Goal: Task Accomplishment & Management: Manage account settings

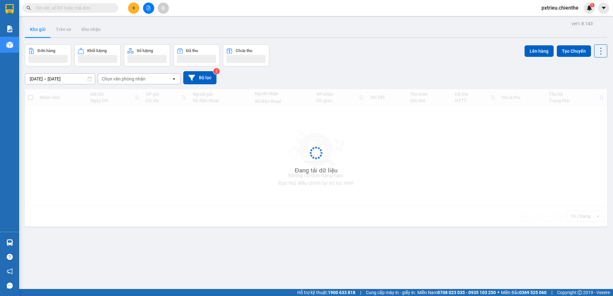
click at [46, 8] on input "text" at bounding box center [72, 7] width 75 height 7
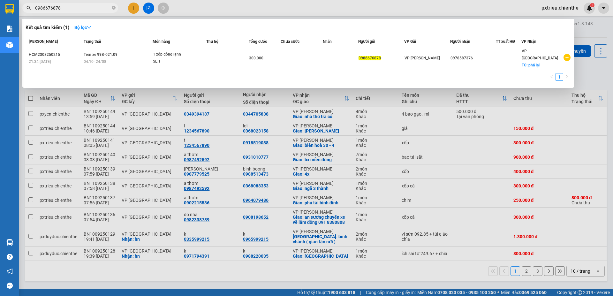
click at [61, 7] on input "0986676878" at bounding box center [72, 7] width 75 height 7
drag, startPoint x: 61, startPoint y: 7, endPoint x: 34, endPoint y: 11, distance: 28.0
click at [34, 11] on span "0986676878" at bounding box center [70, 8] width 96 height 10
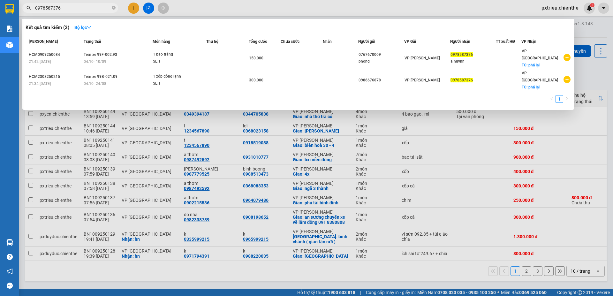
type input "0978587376"
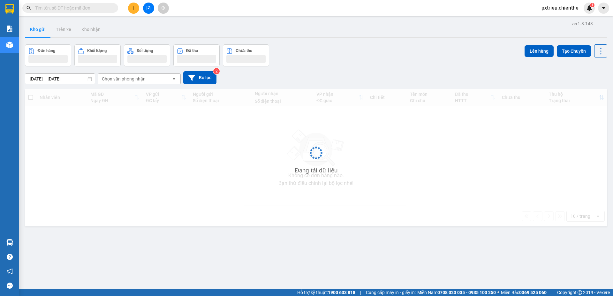
click at [62, 6] on input "text" at bounding box center [72, 7] width 75 height 7
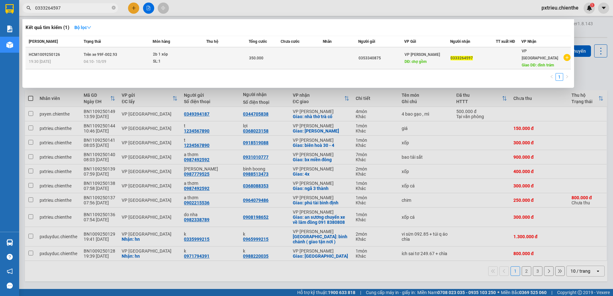
type input "0333264597"
click at [104, 54] on td "Trên xe 99F-002.93 04:10 [DATE]" at bounding box center [117, 58] width 71 height 22
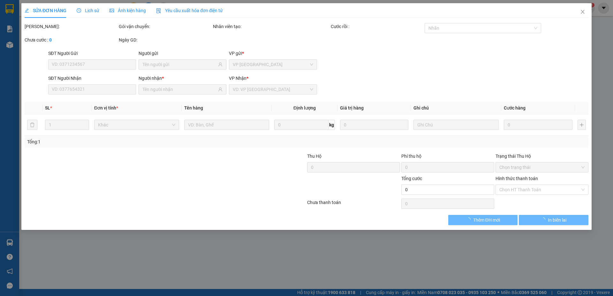
type input "0353340875"
type input "0333264597"
type input "350.000"
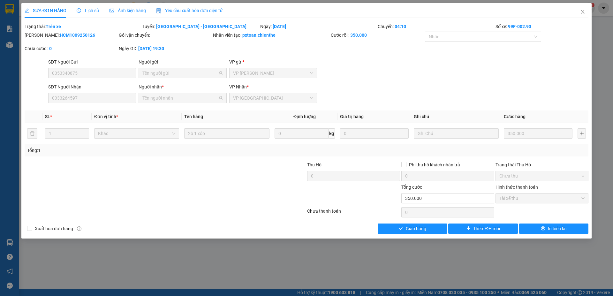
click at [133, 14] on div "Ảnh kiện hàng" at bounding box center [128, 10] width 36 height 7
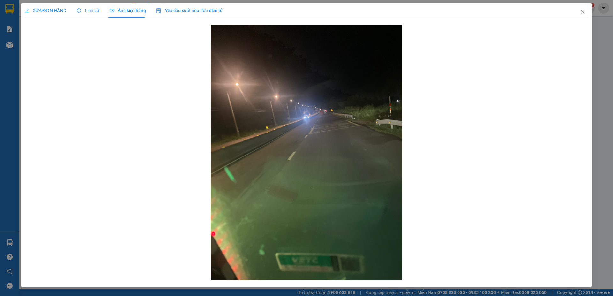
click at [91, 12] on span "Lịch sử" at bounding box center [88, 10] width 23 height 5
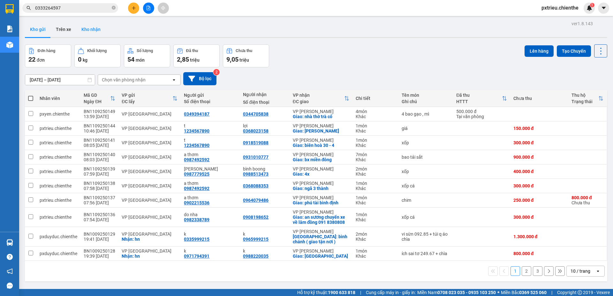
click at [91, 32] on button "Kho nhận" at bounding box center [90, 29] width 29 height 15
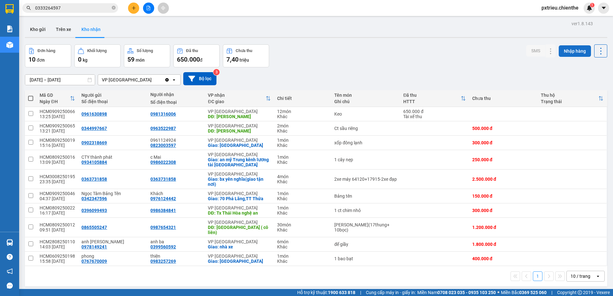
click at [567, 51] on button "Nhập hàng" at bounding box center [575, 51] width 32 height 12
click at [574, 142] on icon at bounding box center [576, 143] width 4 height 4
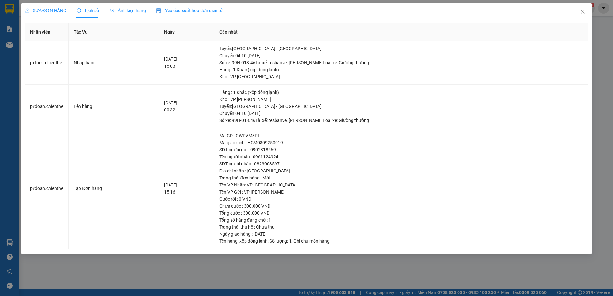
click at [129, 8] on span "Ảnh kiện hàng" at bounding box center [128, 10] width 36 height 5
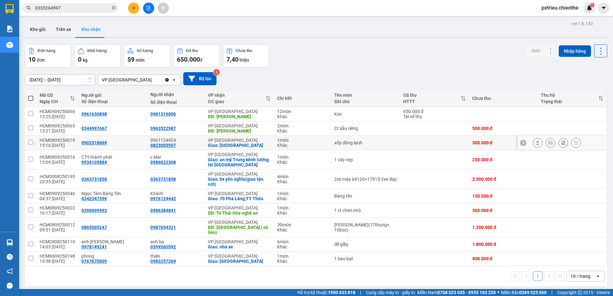
click at [572, 146] on button at bounding box center [576, 142] width 9 height 11
click at [33, 79] on input "[DATE] – [DATE]" at bounding box center [60, 80] width 70 height 10
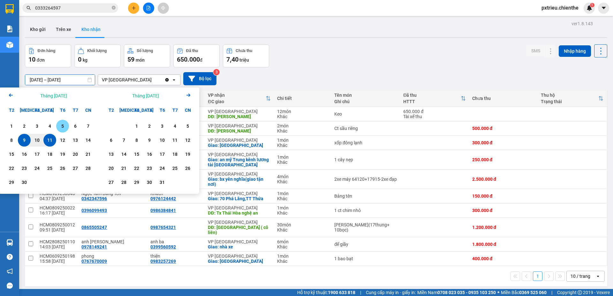
click at [64, 125] on div "5" at bounding box center [62, 126] width 9 height 8
click at [47, 141] on div "11" at bounding box center [49, 140] width 9 height 8
type input "05/09/2025 – 11/09/2025"
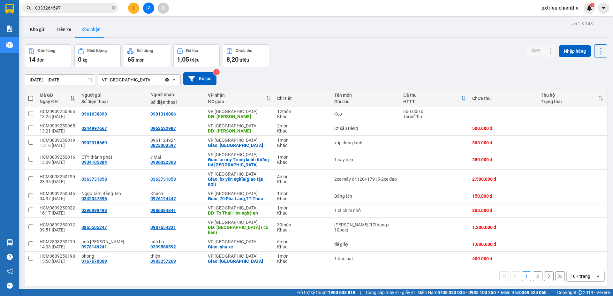
click at [596, 273] on div "open" at bounding box center [600, 276] width 9 height 10
click at [586, 243] on span "80 / trang" at bounding box center [577, 245] width 20 height 6
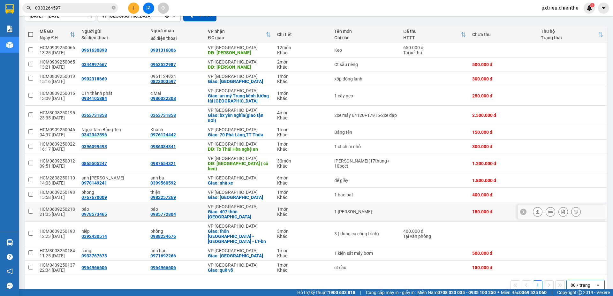
scroll to position [66, 0]
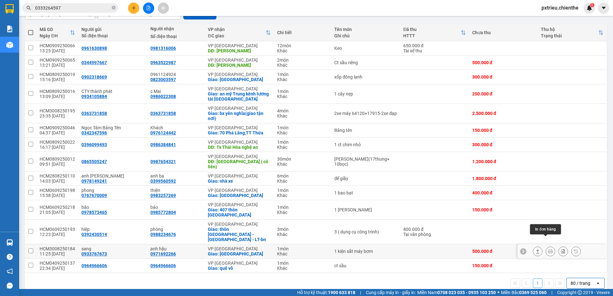
click at [546, 246] on button at bounding box center [550, 251] width 9 height 11
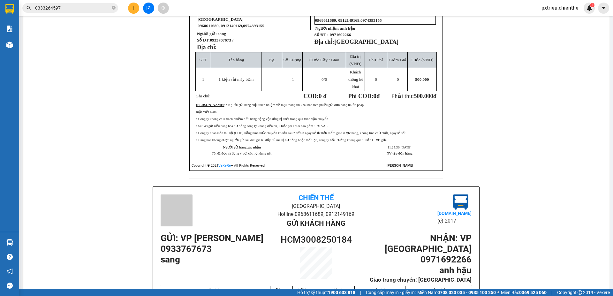
scroll to position [160, 0]
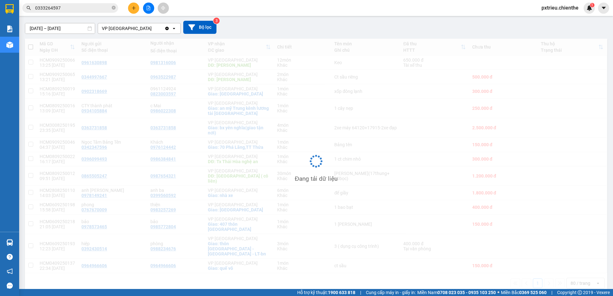
scroll to position [51, 0]
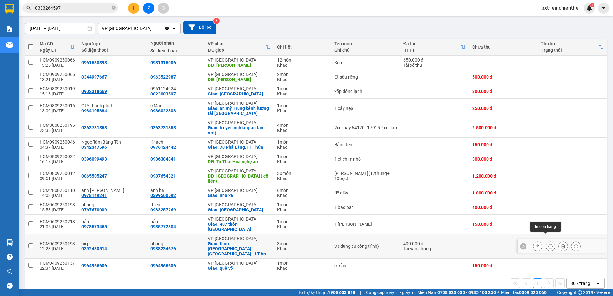
click at [549, 244] on icon at bounding box center [551, 246] width 4 height 4
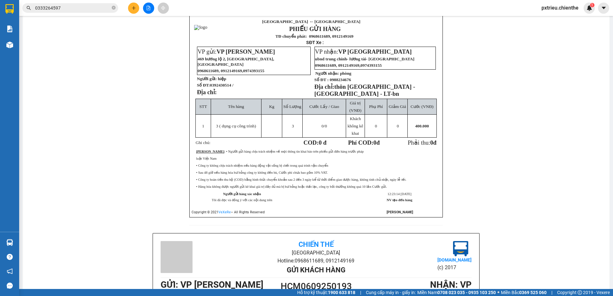
scroll to position [147, 0]
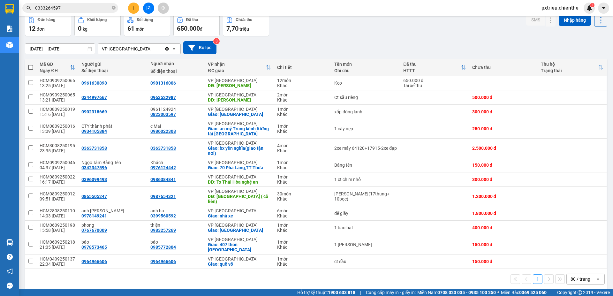
scroll to position [32, 0]
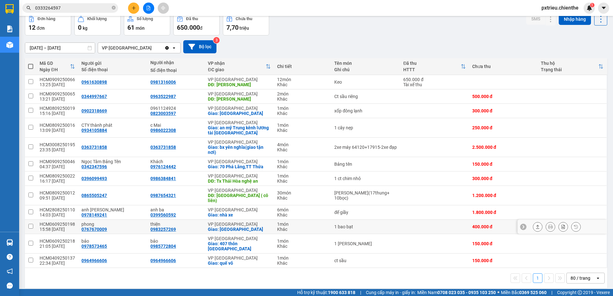
click at [549, 225] on icon at bounding box center [551, 227] width 4 height 4
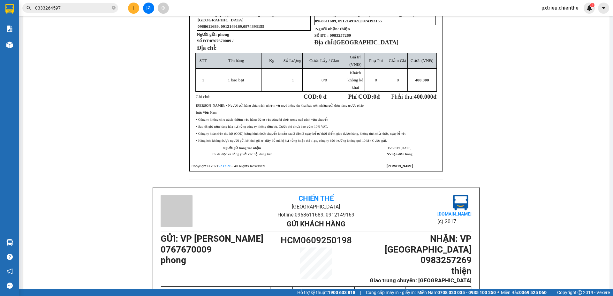
scroll to position [128, 0]
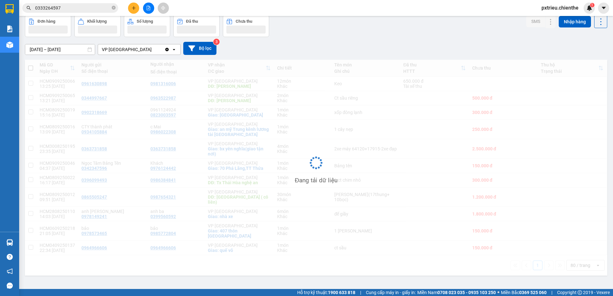
scroll to position [29, 0]
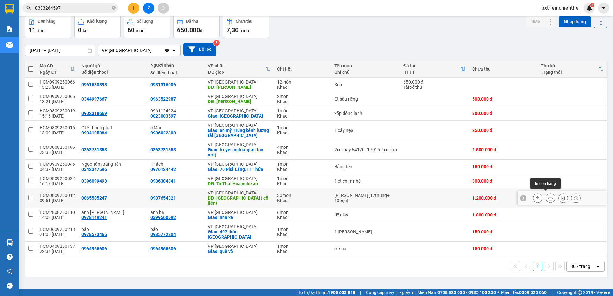
click at [549, 196] on icon at bounding box center [551, 198] width 4 height 4
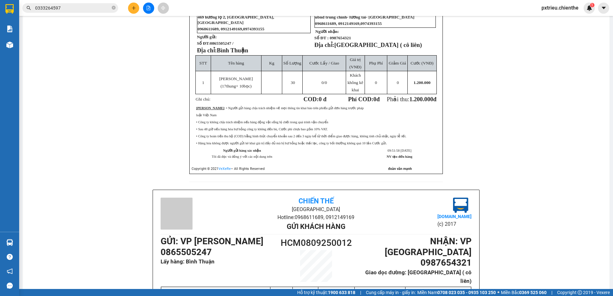
scroll to position [125, 0]
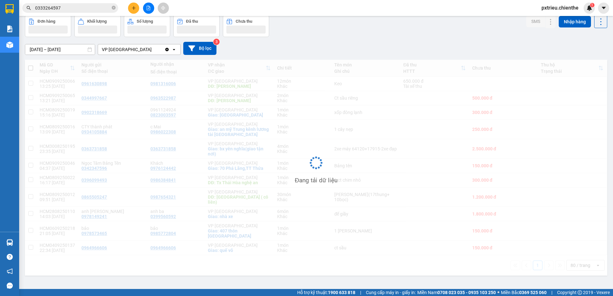
scroll to position [29, 0]
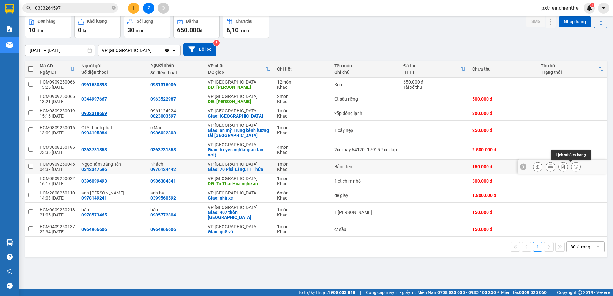
click at [574, 168] on icon at bounding box center [576, 167] width 4 height 4
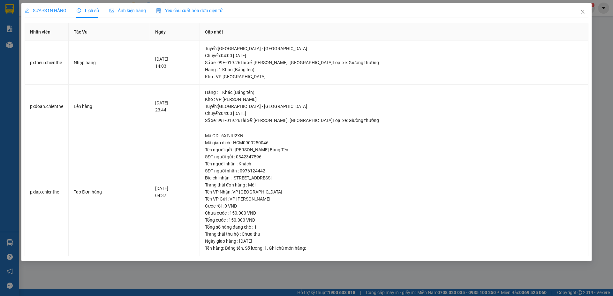
click at [130, 10] on span "Ảnh kiện hàng" at bounding box center [128, 10] width 36 height 5
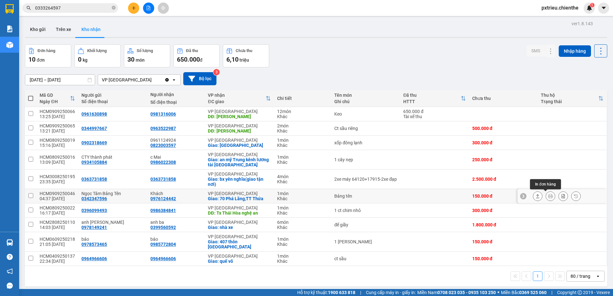
click at [546, 196] on button at bounding box center [550, 196] width 9 height 11
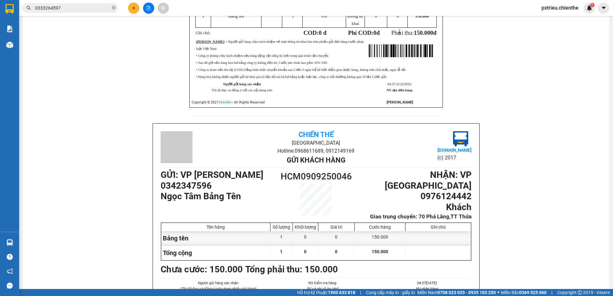
scroll to position [256, 0]
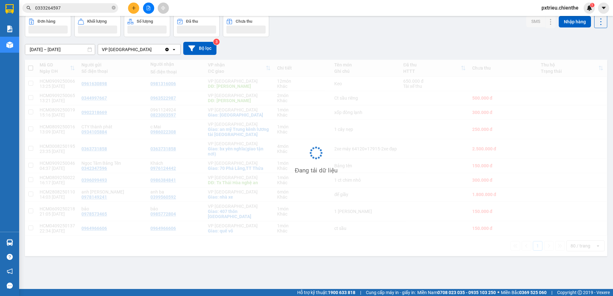
scroll to position [29, 0]
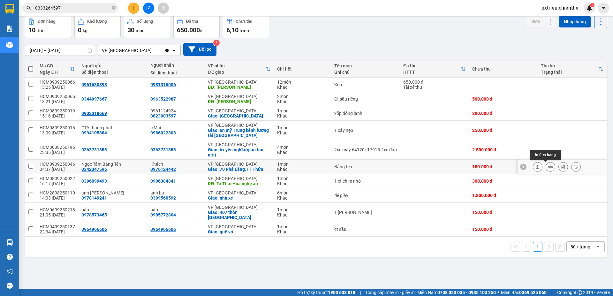
click at [549, 167] on icon at bounding box center [551, 167] width 4 height 4
click at [574, 168] on icon at bounding box center [576, 167] width 4 height 4
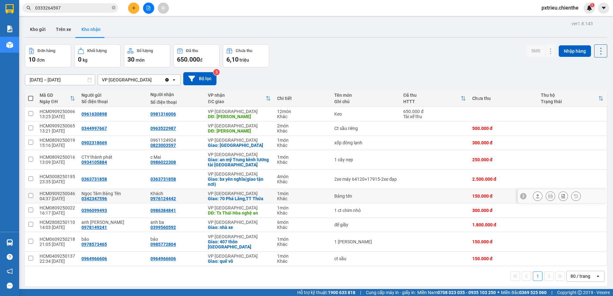
click at [549, 198] on icon at bounding box center [551, 196] width 4 height 4
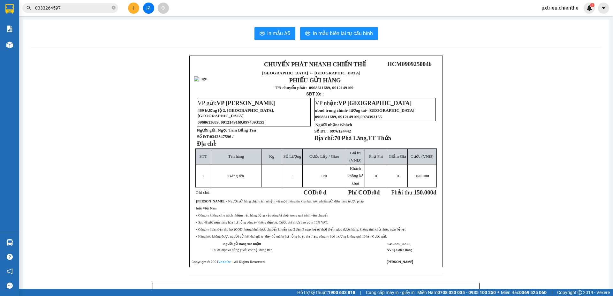
scroll to position [128, 0]
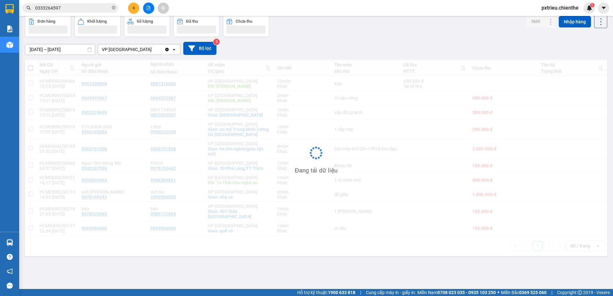
scroll to position [29, 0]
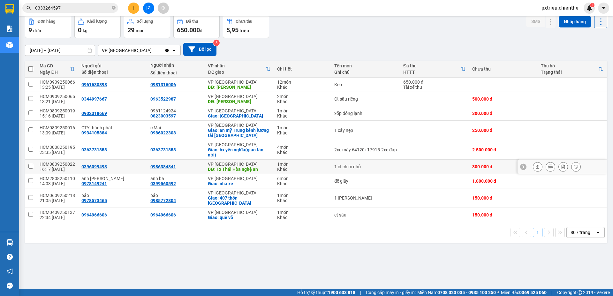
click at [574, 168] on icon at bounding box center [576, 167] width 4 height 4
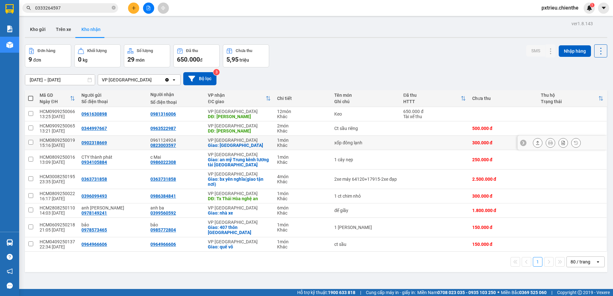
click at [574, 144] on icon at bounding box center [576, 143] width 4 height 4
click at [569, 54] on button "Nhập hàng" at bounding box center [575, 51] width 32 height 12
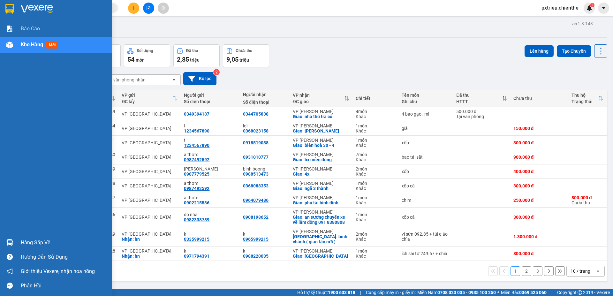
click at [47, 241] on div "Hàng sắp về" at bounding box center [64, 243] width 86 height 10
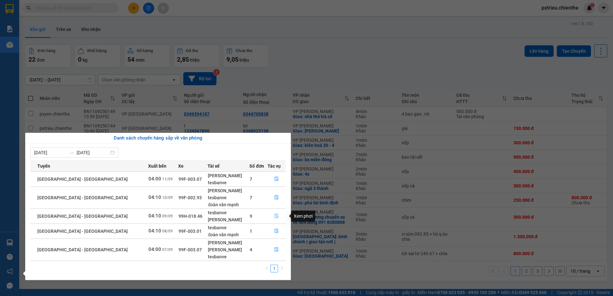
click at [276, 217] on icon "file-done" at bounding box center [276, 216] width 4 height 4
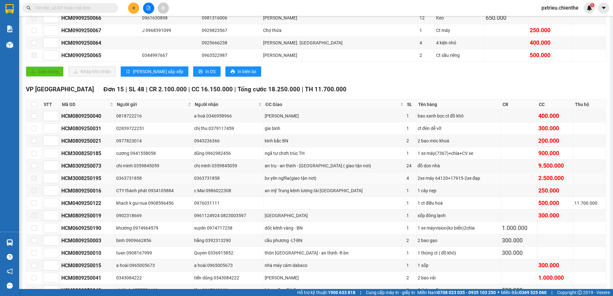
scroll to position [160, 0]
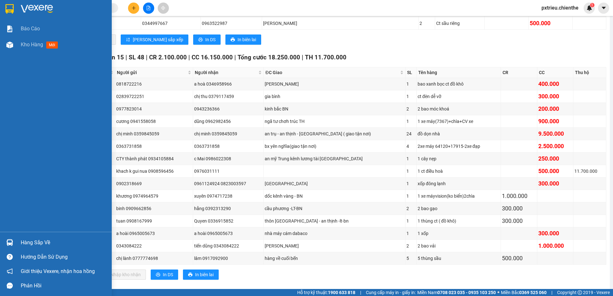
click at [34, 242] on div "Hàng sắp về" at bounding box center [64, 243] width 86 height 10
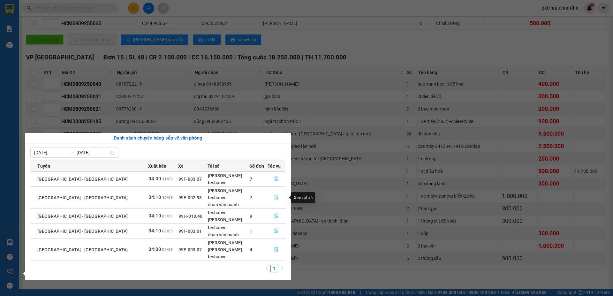
click at [276, 198] on icon "file-done" at bounding box center [276, 197] width 4 height 4
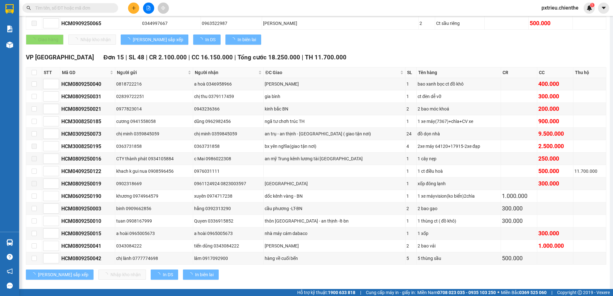
type input "10/09/2025"
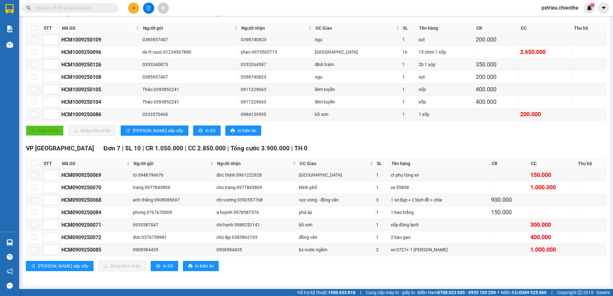
scroll to position [106, 0]
click at [35, 176] on input "checkbox" at bounding box center [34, 175] width 5 height 5
checkbox input "true"
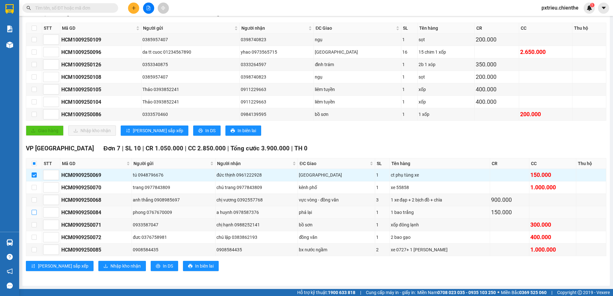
click at [33, 212] on input "checkbox" at bounding box center [34, 212] width 5 height 5
checkbox input "true"
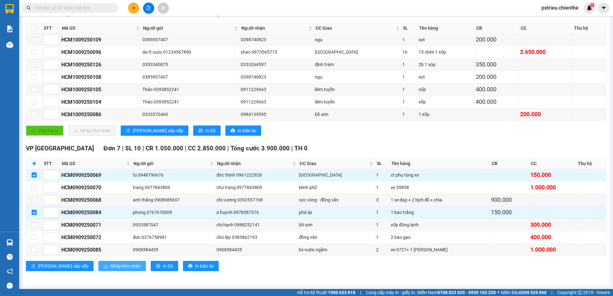
click at [111, 267] on span "Nhập kho nhận" at bounding box center [126, 266] width 30 height 7
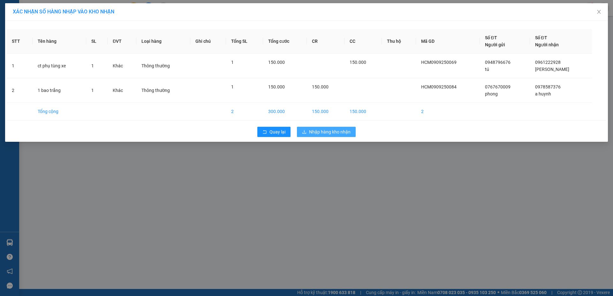
click at [329, 135] on span "Nhập hàng kho nhận" at bounding box center [330, 131] width 42 height 7
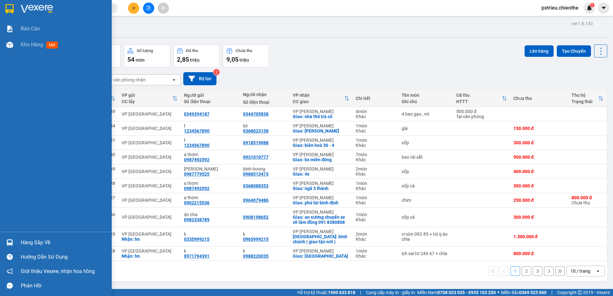
click at [45, 243] on div "Hàng sắp về" at bounding box center [64, 243] width 86 height 10
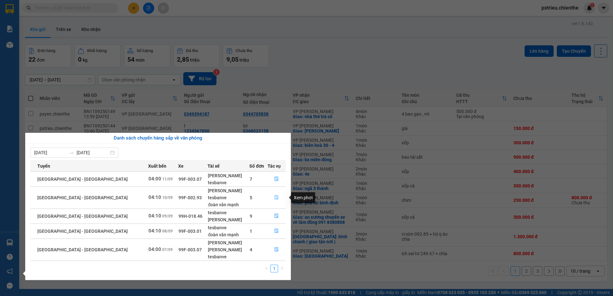
click at [278, 198] on button "button" at bounding box center [277, 198] width 18 height 10
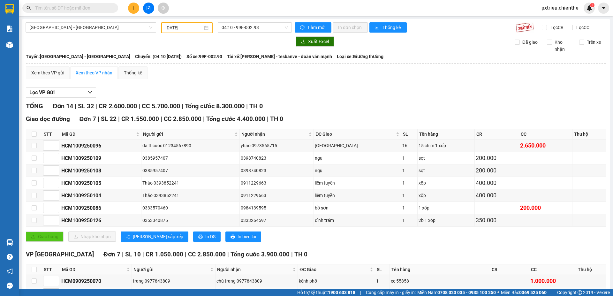
scroll to position [96, 0]
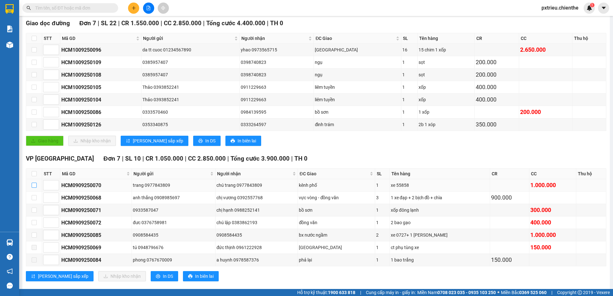
click at [35, 185] on input "checkbox" at bounding box center [34, 185] width 5 height 5
checkbox input "true"
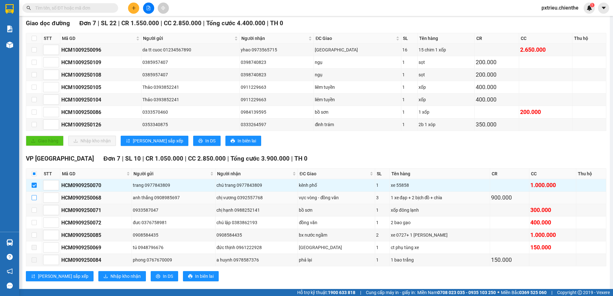
click at [32, 198] on input "checkbox" at bounding box center [34, 197] width 5 height 5
checkbox input "true"
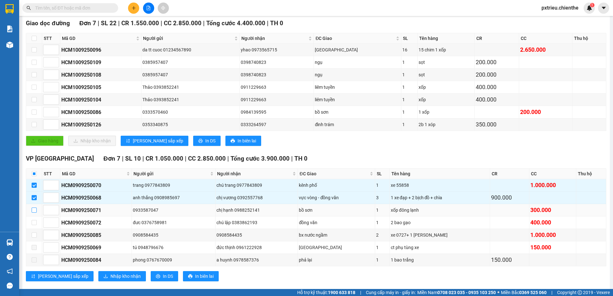
click at [35, 212] on input "checkbox" at bounding box center [34, 210] width 5 height 5
checkbox input "true"
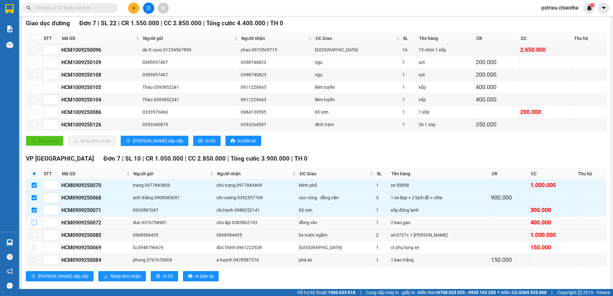
click at [32, 220] on input "checkbox" at bounding box center [34, 222] width 5 height 5
checkbox input "true"
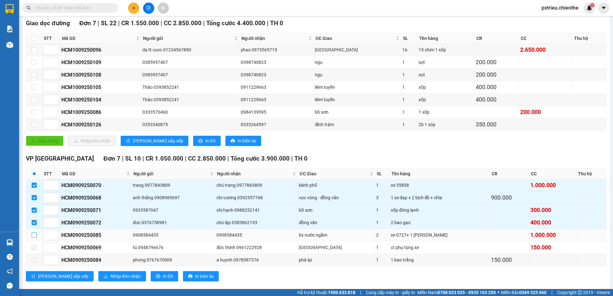
click at [33, 238] on label at bounding box center [34, 235] width 5 height 7
click at [33, 238] on input "checkbox" at bounding box center [34, 235] width 5 height 5
checkbox input "true"
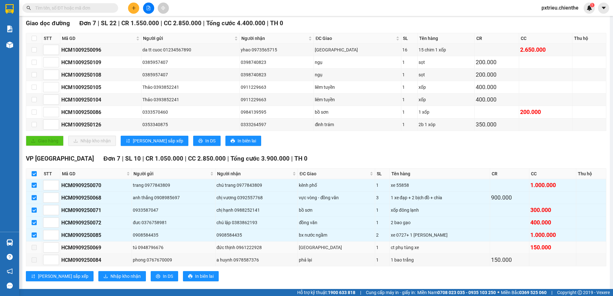
click at [35, 245] on span at bounding box center [34, 247] width 5 height 5
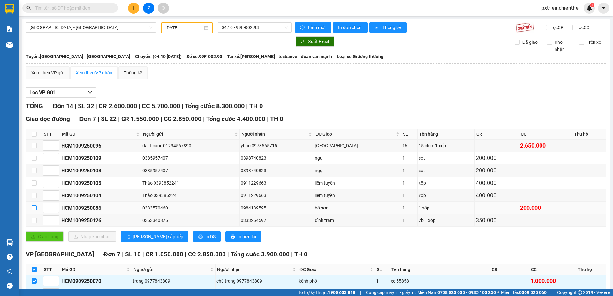
click at [34, 209] on input "checkbox" at bounding box center [34, 207] width 5 height 5
checkbox input "true"
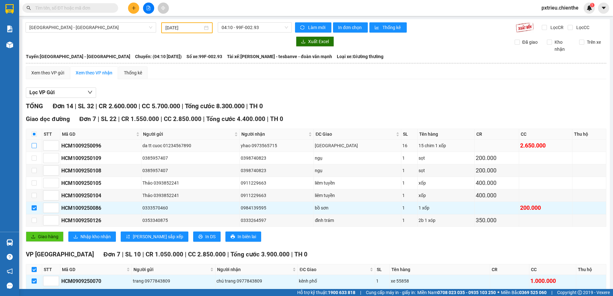
click at [35, 145] on input "checkbox" at bounding box center [34, 145] width 5 height 5
checkbox input "true"
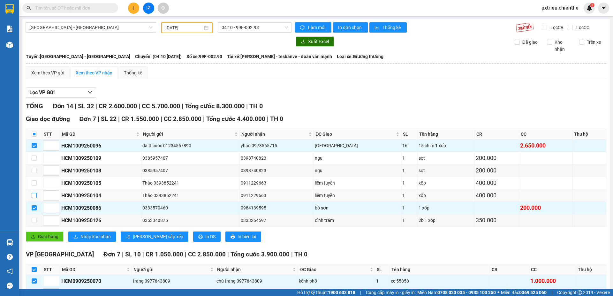
click at [36, 197] on input "checkbox" at bounding box center [34, 195] width 5 height 5
checkbox input "true"
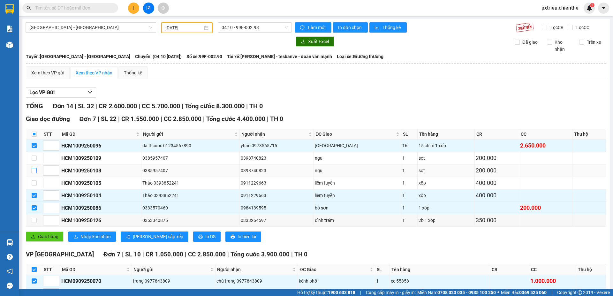
click at [35, 172] on input "checkbox" at bounding box center [34, 170] width 5 height 5
checkbox input "true"
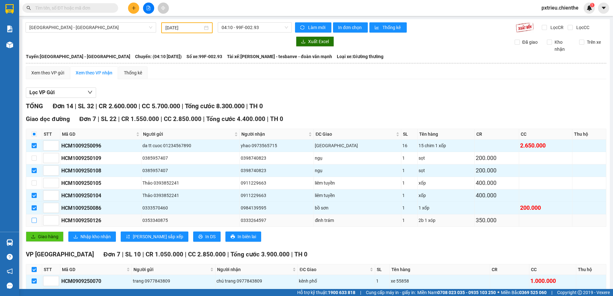
click at [33, 221] on input "checkbox" at bounding box center [34, 220] width 5 height 5
checkbox input "true"
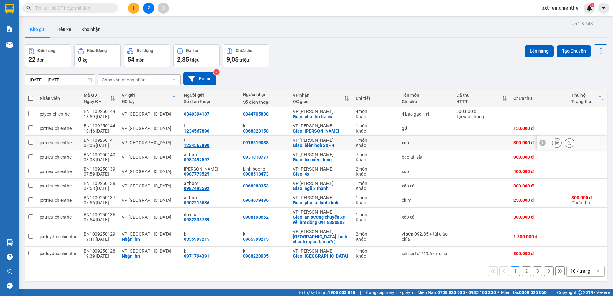
scroll to position [29, 0]
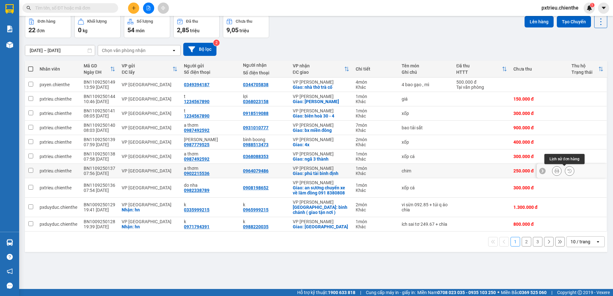
click at [553, 172] on button at bounding box center [557, 170] width 9 height 11
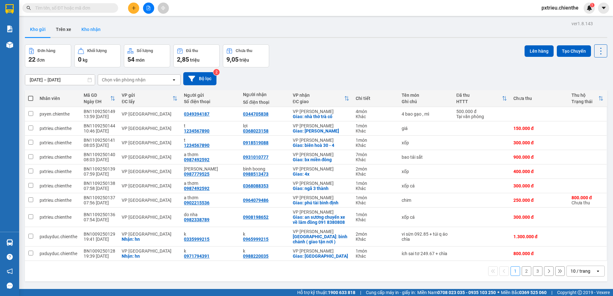
click at [83, 28] on button "Kho nhận" at bounding box center [90, 29] width 29 height 15
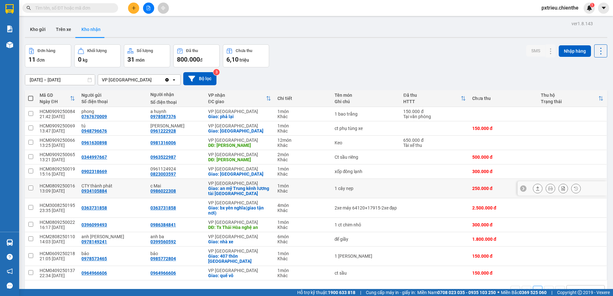
scroll to position [29, 0]
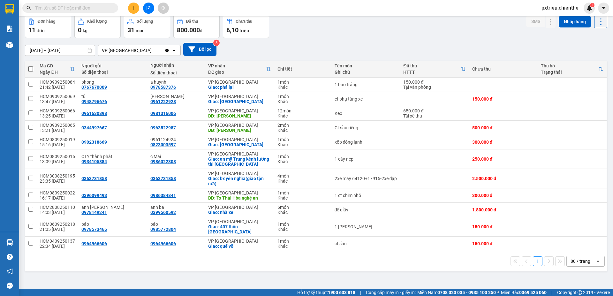
click at [590, 259] on div "80 / trang" at bounding box center [581, 261] width 29 height 10
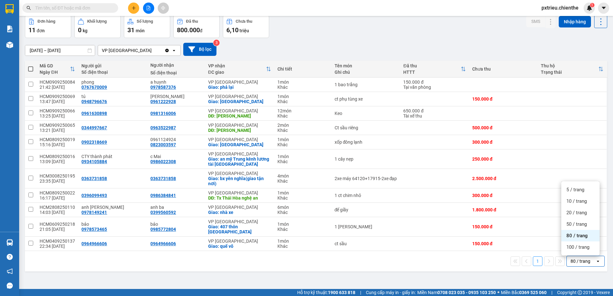
click at [579, 239] on div "80 / trang" at bounding box center [581, 236] width 38 height 12
click at [34, 48] on input "05/09/2025 – 11/09/2025" at bounding box center [60, 50] width 70 height 10
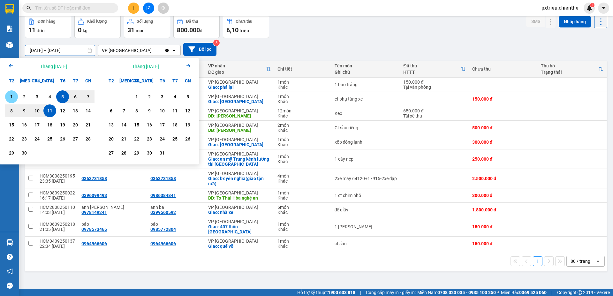
click at [10, 95] on div "1" at bounding box center [11, 97] width 9 height 8
click at [53, 109] on div "11" at bounding box center [49, 111] width 9 height 8
type input "01/09/2025 – 11/09/2025"
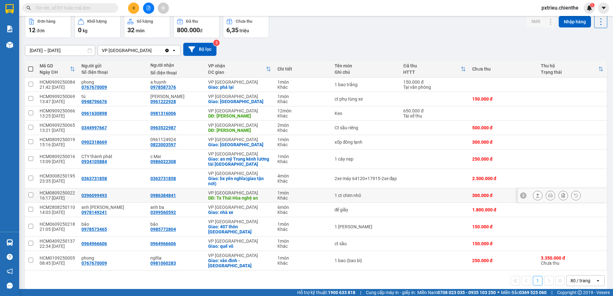
scroll to position [32, 0]
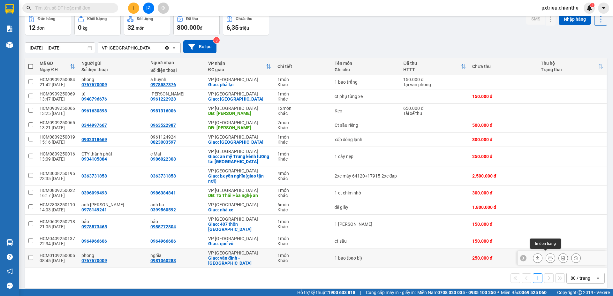
click at [549, 256] on icon at bounding box center [551, 258] width 4 height 4
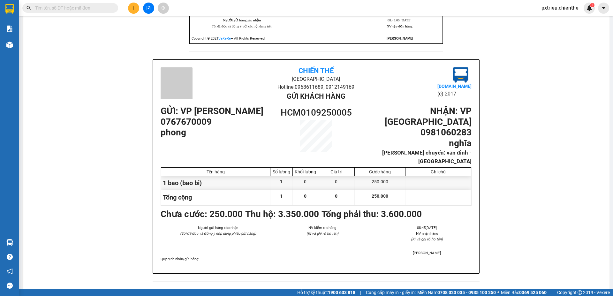
scroll to position [256, 0]
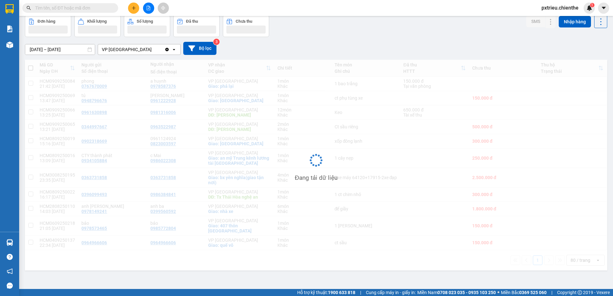
scroll to position [29, 0]
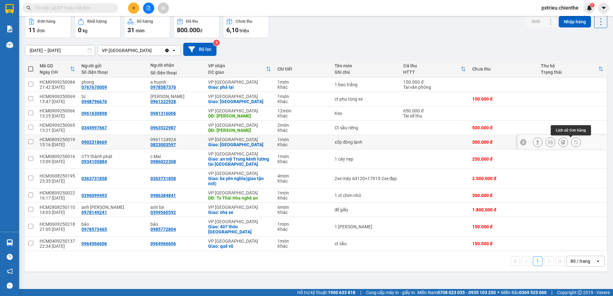
click at [574, 140] on icon at bounding box center [576, 142] width 4 height 4
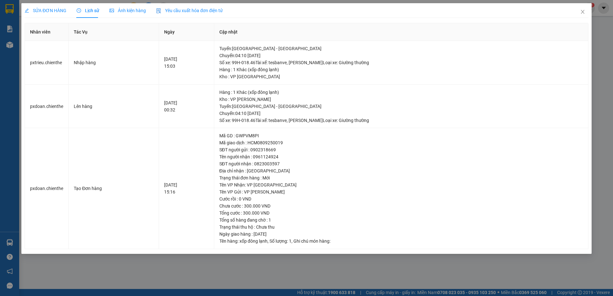
click at [93, 12] on span "Lịch sử" at bounding box center [88, 10] width 23 height 5
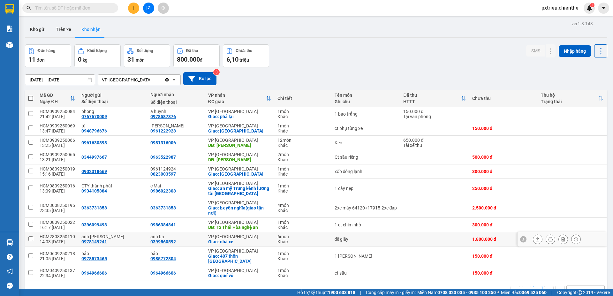
scroll to position [29, 0]
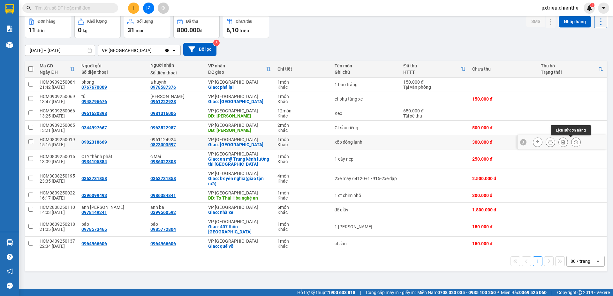
click at [572, 144] on button at bounding box center [576, 142] width 9 height 11
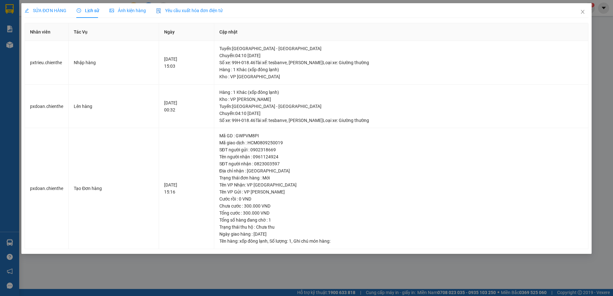
click at [91, 11] on span "Lịch sử" at bounding box center [88, 10] width 23 height 5
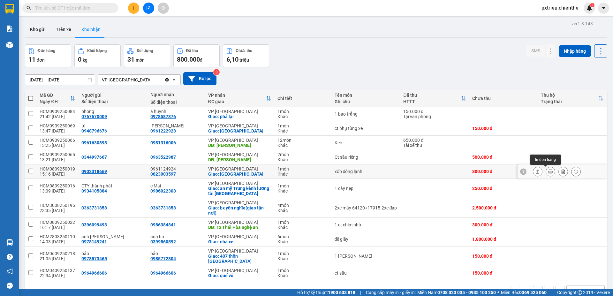
click at [549, 172] on icon at bounding box center [551, 171] width 4 height 4
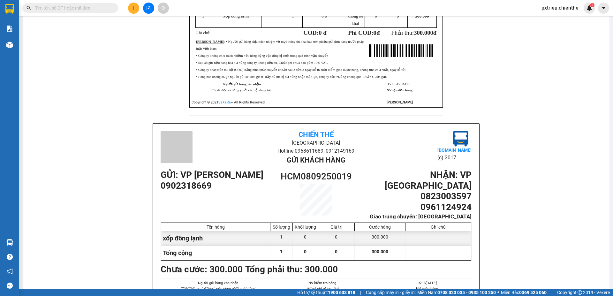
scroll to position [224, 0]
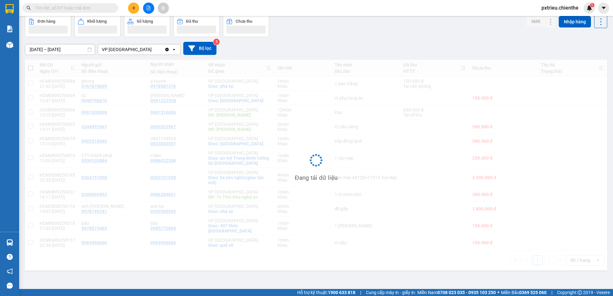
scroll to position [29, 0]
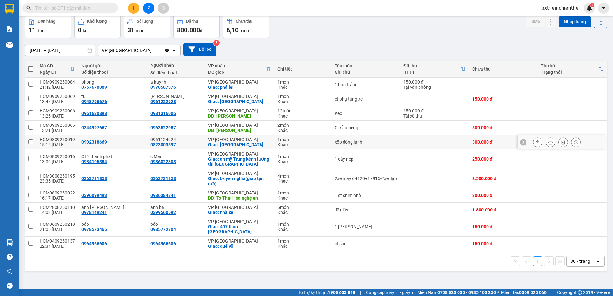
click at [549, 141] on icon at bounding box center [551, 142] width 4 height 4
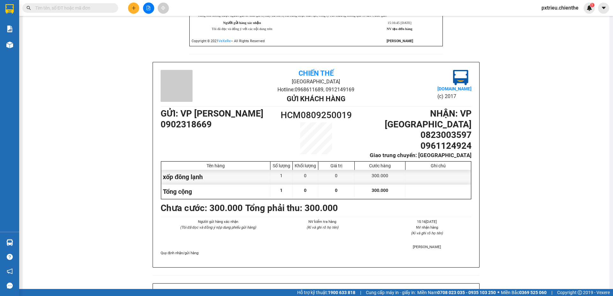
scroll to position [189, 0]
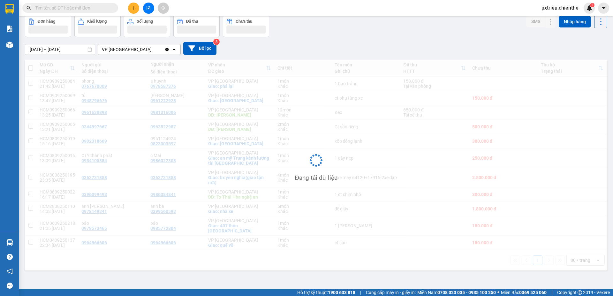
scroll to position [29, 0]
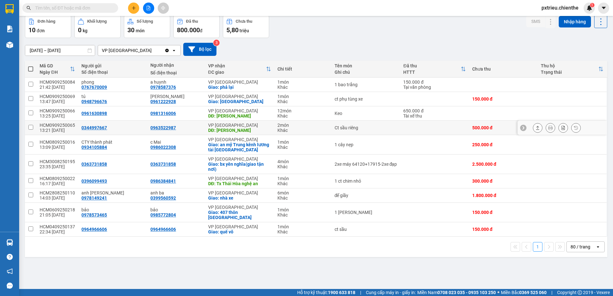
click at [549, 126] on icon at bounding box center [551, 128] width 4 height 4
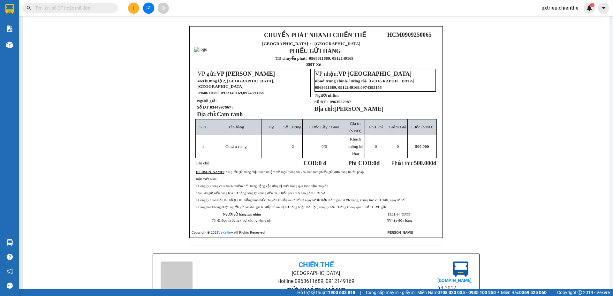
scroll to position [221, 0]
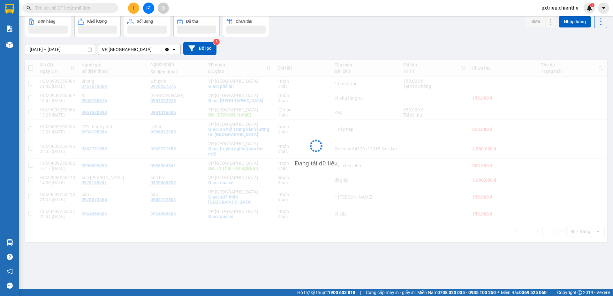
scroll to position [29, 0]
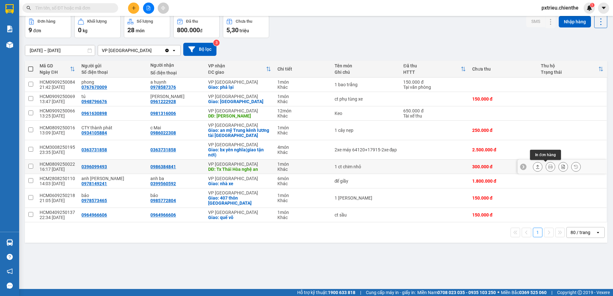
click at [549, 166] on icon at bounding box center [551, 167] width 4 height 4
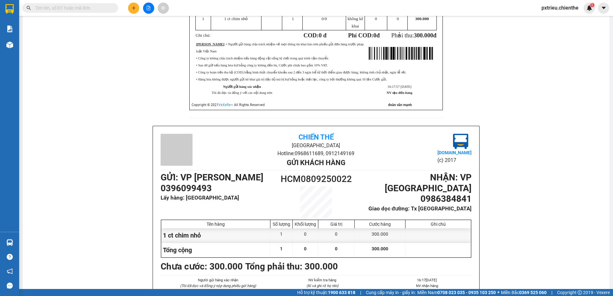
scroll to position [189, 0]
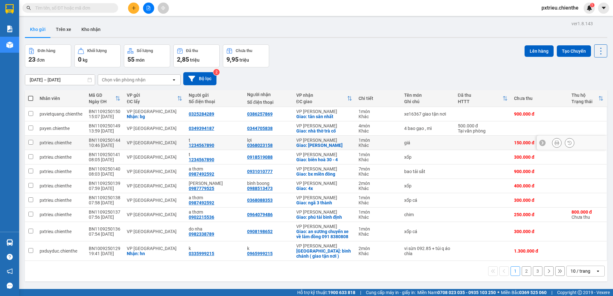
click at [141, 145] on div "VP [GEOGRAPHIC_DATA]" at bounding box center [155, 142] width 56 height 5
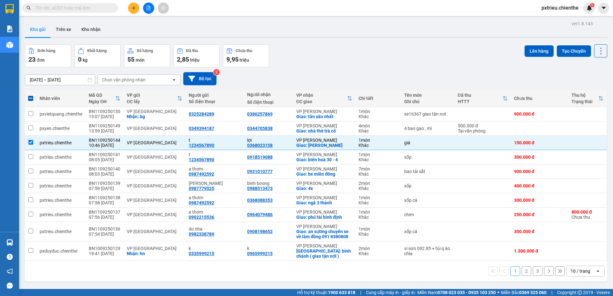
click at [596, 270] on icon "open" at bounding box center [598, 271] width 5 height 5
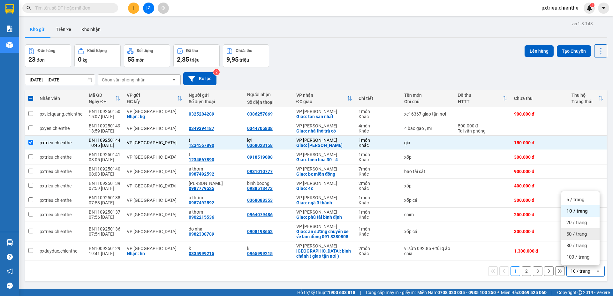
click at [582, 234] on span "50 / trang" at bounding box center [577, 234] width 20 height 6
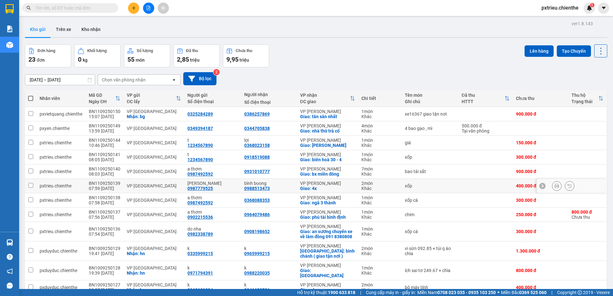
scroll to position [32, 0]
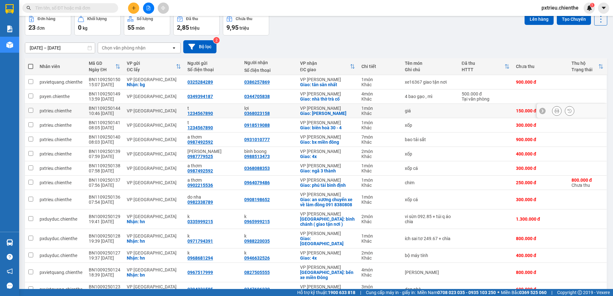
click at [134, 109] on div "VP [GEOGRAPHIC_DATA]" at bounding box center [154, 110] width 54 height 5
checkbox input "true"
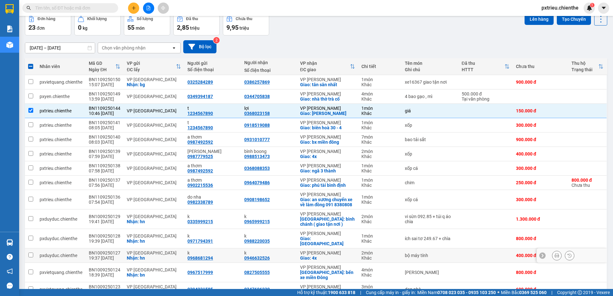
click at [129, 250] on div "VP [GEOGRAPHIC_DATA]" at bounding box center [154, 252] width 54 height 5
checkbox input "true"
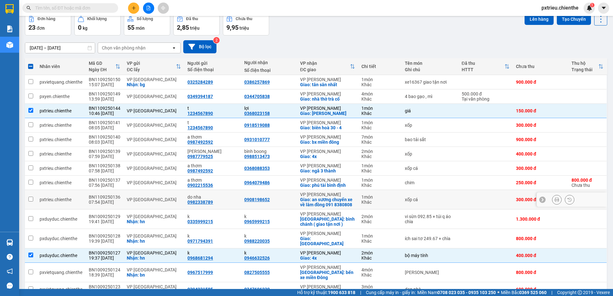
click at [138, 197] on div "VP [GEOGRAPHIC_DATA]" at bounding box center [154, 199] width 54 height 5
checkbox input "true"
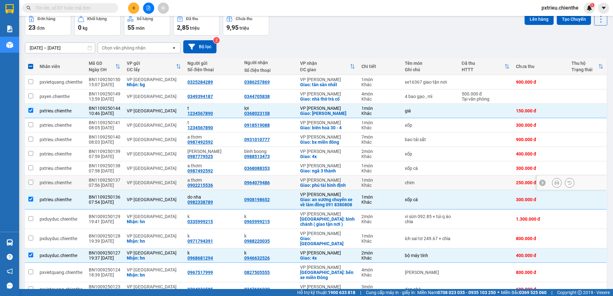
click at [176, 181] on div "VP [GEOGRAPHIC_DATA]" at bounding box center [154, 182] width 54 height 5
checkbox input "true"
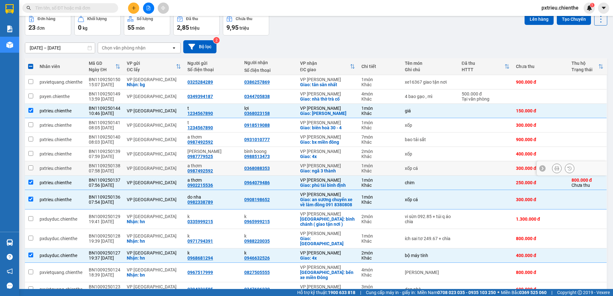
click at [124, 170] on td "VP [GEOGRAPHIC_DATA]" at bounding box center [154, 168] width 61 height 14
checkbox input "true"
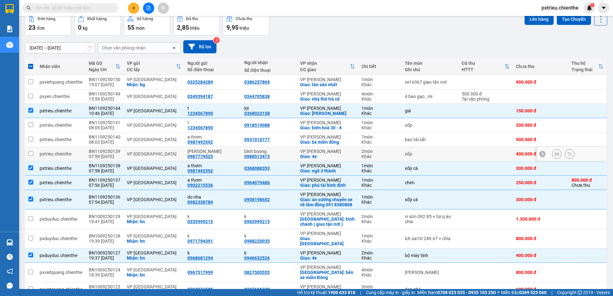
click at [132, 152] on div "VP [GEOGRAPHIC_DATA]" at bounding box center [154, 153] width 54 height 5
checkbox input "true"
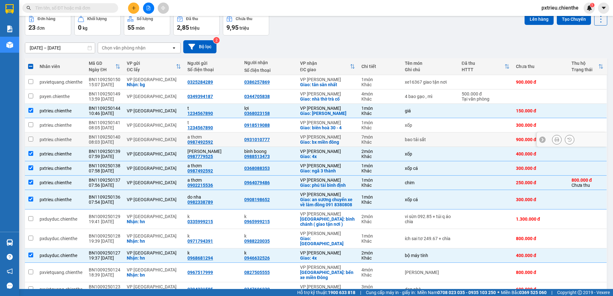
click at [127, 139] on div "VP [GEOGRAPHIC_DATA]" at bounding box center [154, 139] width 54 height 5
checkbox input "true"
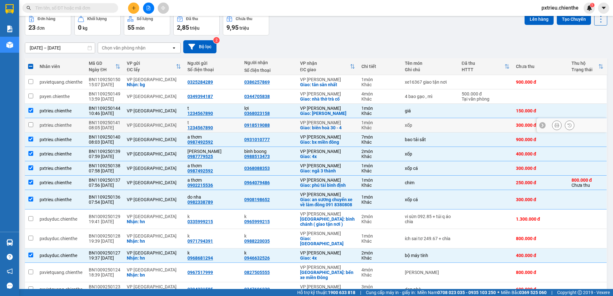
click at [130, 126] on div "VP [GEOGRAPHIC_DATA]" at bounding box center [154, 125] width 54 height 5
checkbox input "true"
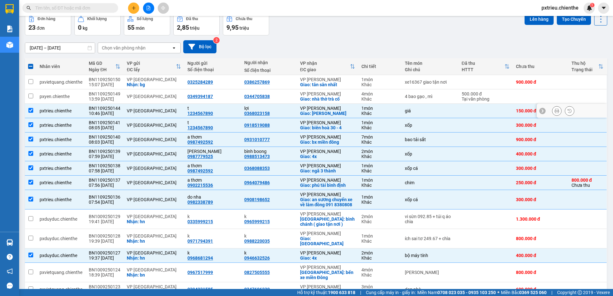
scroll to position [0, 0]
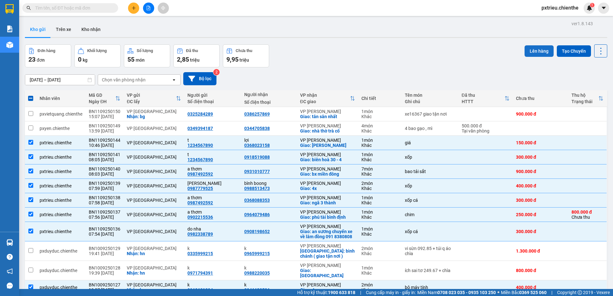
click at [538, 50] on button "Lên hàng" at bounding box center [539, 51] width 29 height 12
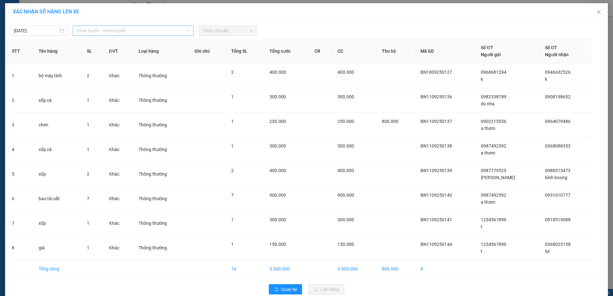
click at [162, 30] on span "Chọn tuyến - nhóm tuyến" at bounding box center [133, 31] width 113 height 10
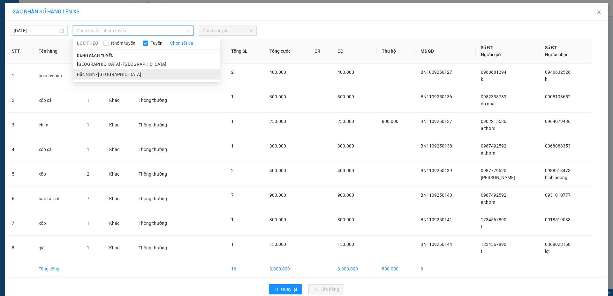
click at [106, 74] on li "Bắc Ninh - Hồ Chí Minh" at bounding box center [146, 74] width 147 height 10
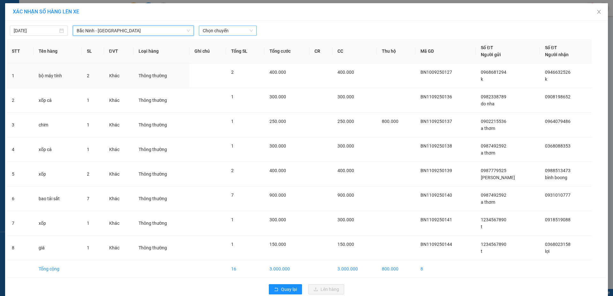
click at [236, 33] on span "Chọn chuyến" at bounding box center [228, 31] width 50 height 10
click at [227, 52] on div "05:00 - 99E-019.26" at bounding box center [226, 53] width 50 height 7
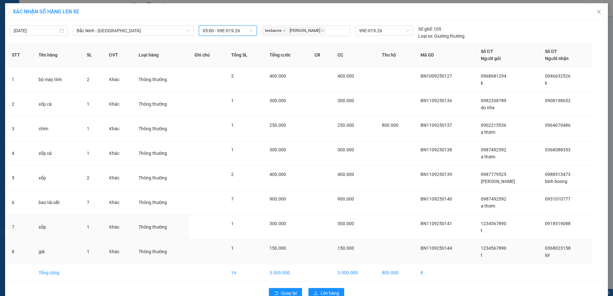
scroll to position [15, 0]
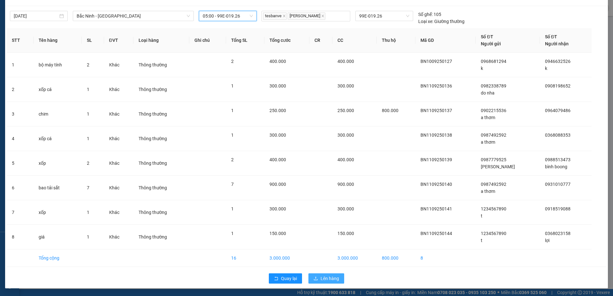
click at [321, 278] on span "Lên hàng" at bounding box center [330, 278] width 19 height 7
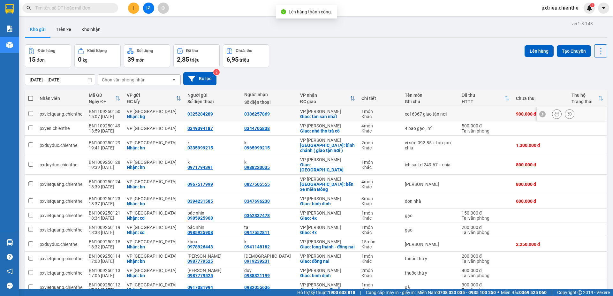
click at [570, 113] on div at bounding box center [572, 114] width 70 height 14
click at [567, 114] on button at bounding box center [569, 114] width 9 height 11
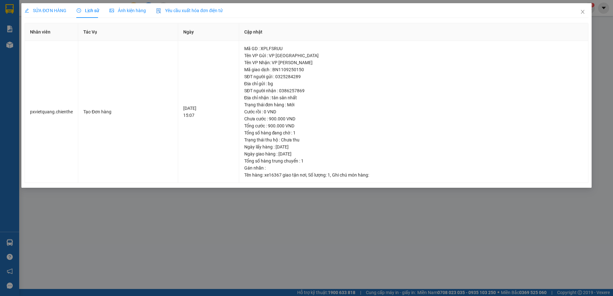
click at [125, 8] on span "Ảnh kiện hàng" at bounding box center [128, 10] width 36 height 5
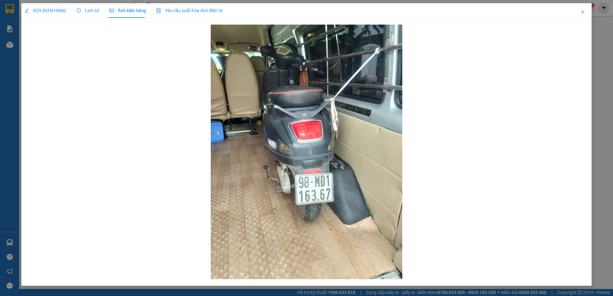
click at [92, 12] on span "Lịch sử" at bounding box center [88, 10] width 23 height 5
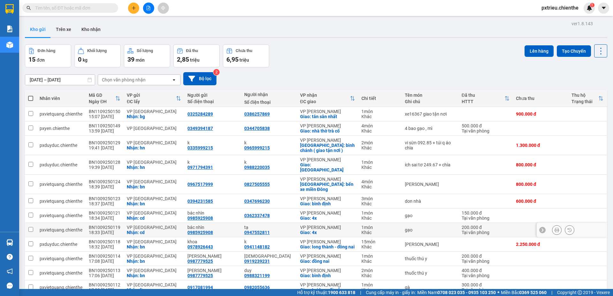
scroll to position [64, 0]
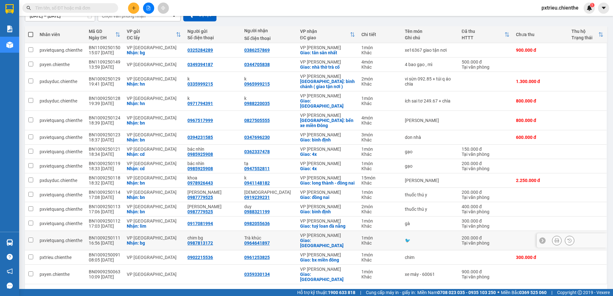
click at [141, 235] on div "VP [GEOGRAPHIC_DATA]" at bounding box center [154, 237] width 54 height 5
checkbox input "true"
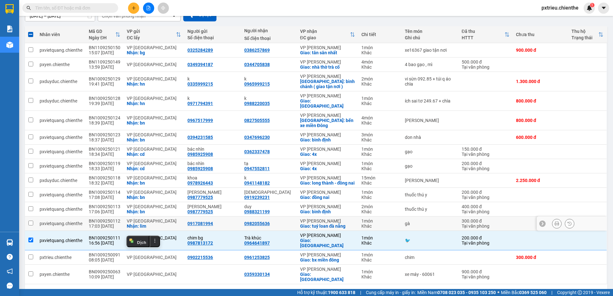
click at [144, 224] on div "Nhận: lim" at bounding box center [154, 226] width 54 height 5
checkbox input "true"
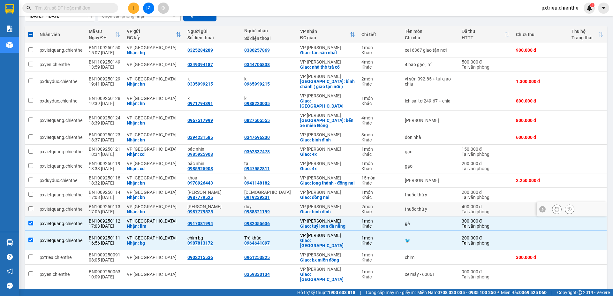
click at [150, 204] on div "VP [GEOGRAPHIC_DATA]" at bounding box center [154, 206] width 54 height 5
checkbox input "true"
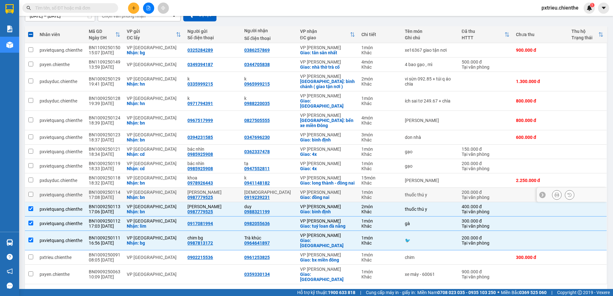
click at [149, 190] on div "VP [GEOGRAPHIC_DATA]" at bounding box center [154, 192] width 54 height 5
checkbox input "true"
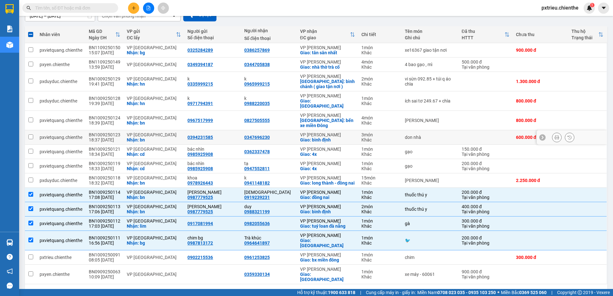
scroll to position [0, 0]
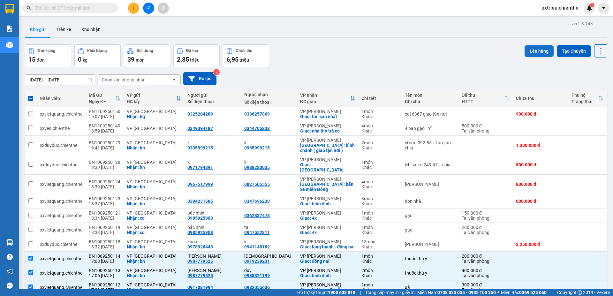
click at [539, 53] on button "Lên hàng" at bounding box center [539, 51] width 29 height 12
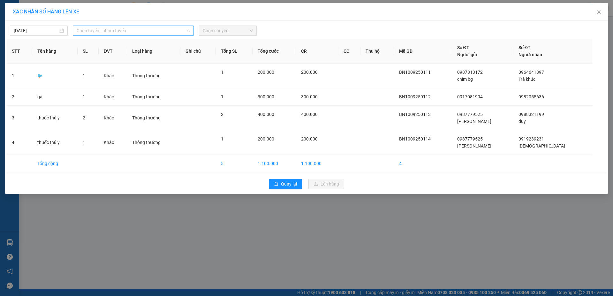
click at [145, 32] on span "Chọn tuyến - nhóm tuyến" at bounding box center [133, 31] width 113 height 10
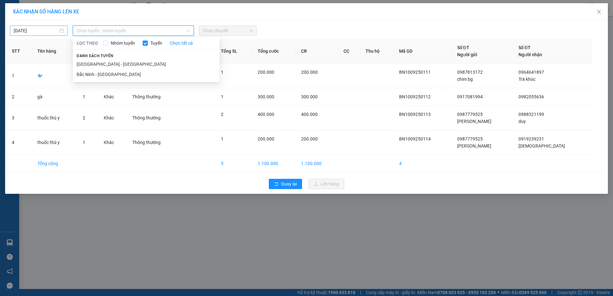
click at [61, 31] on div "11/09/2025" at bounding box center [39, 30] width 50 height 7
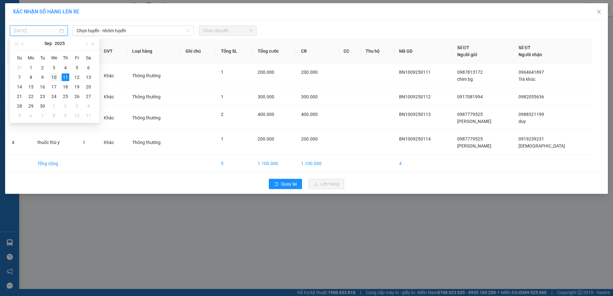
click at [56, 78] on div "10" at bounding box center [54, 77] width 8 height 8
type input "10/09/2025"
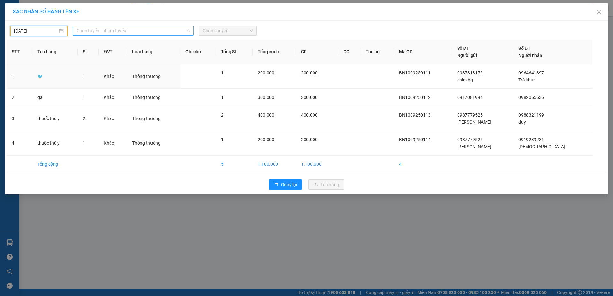
click at [115, 31] on span "Chọn tuyến - nhóm tuyến" at bounding box center [133, 31] width 113 height 10
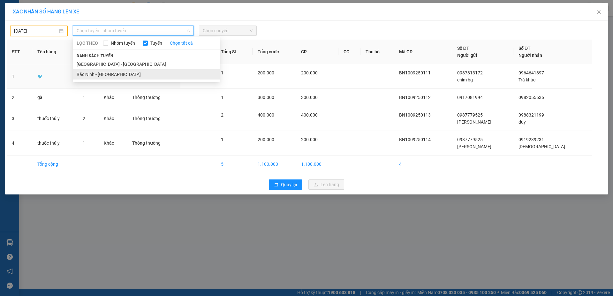
click at [110, 74] on li "Bắc Ninh - Hồ Chí Minh" at bounding box center [146, 74] width 147 height 10
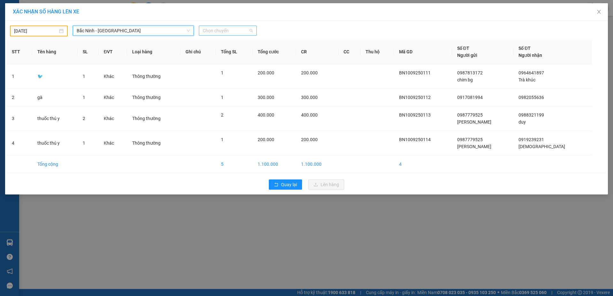
click at [231, 31] on span "Chọn chuyến" at bounding box center [228, 31] width 50 height 10
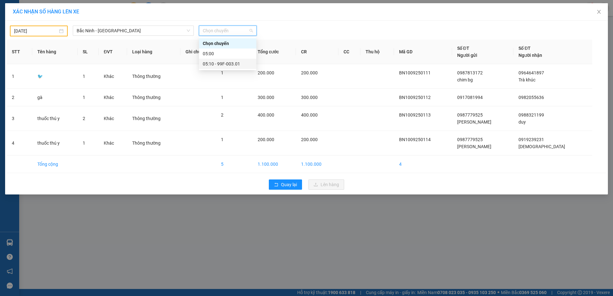
click at [230, 63] on div "05:10 - 99F-003.01" at bounding box center [228, 63] width 50 height 7
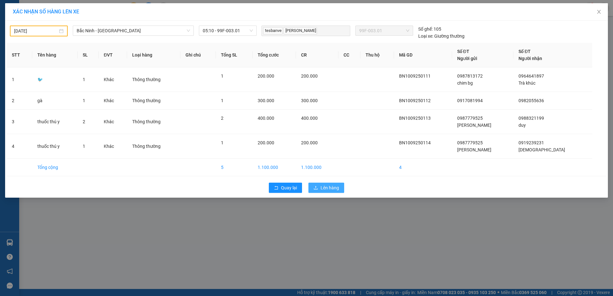
click at [330, 191] on button "Lên hàng" at bounding box center [327, 188] width 36 height 10
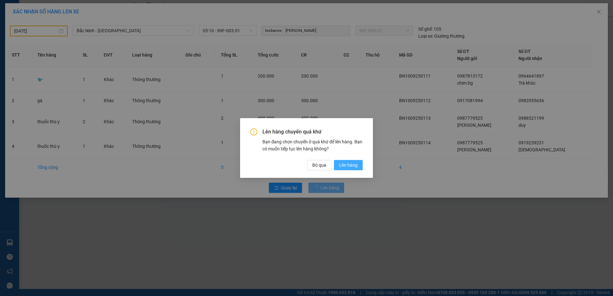
click at [340, 166] on span "Lên hàng" at bounding box center [348, 165] width 19 height 7
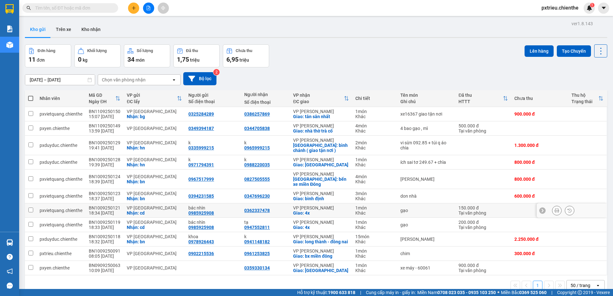
scroll to position [29, 0]
